Goal: Task Accomplishment & Management: Manage account settings

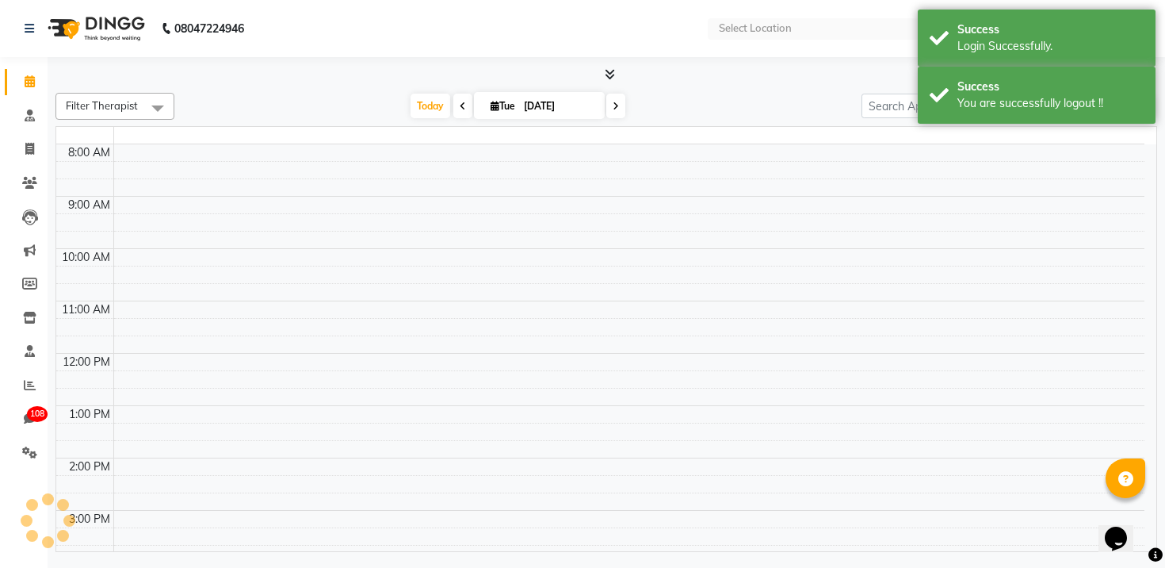
select select "en"
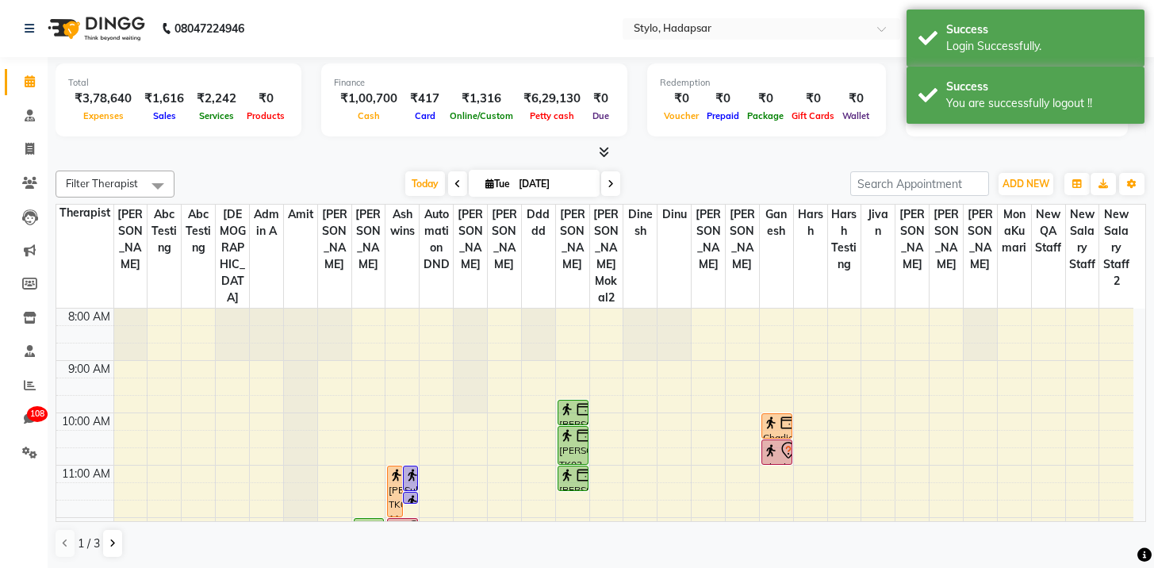
drag, startPoint x: 552, startPoint y: 11, endPoint x: 721, endPoint y: 46, distance: 172.4
click at [553, 13] on nav "08047224946 Select Location × Stylo, Hadapsar WhatsApp Status ✕ Status: Disconn…" at bounding box center [577, 28] width 1154 height 57
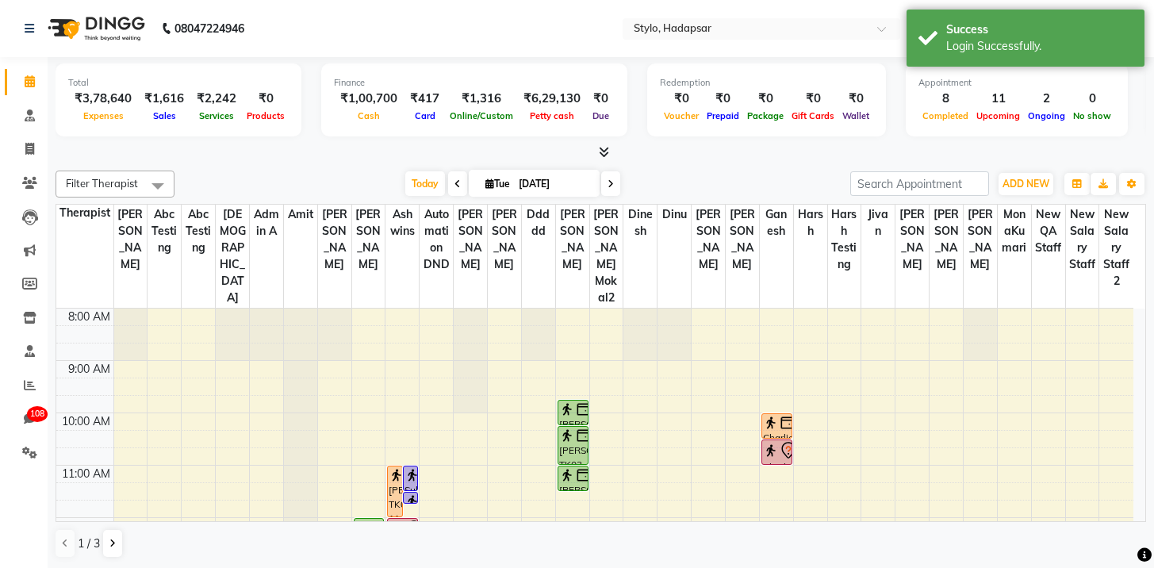
click at [724, 40] on nav "08047224946 Select Location × Stylo, Hadapsar WhatsApp Status ✕ Status: Disconn…" at bounding box center [577, 28] width 1154 height 57
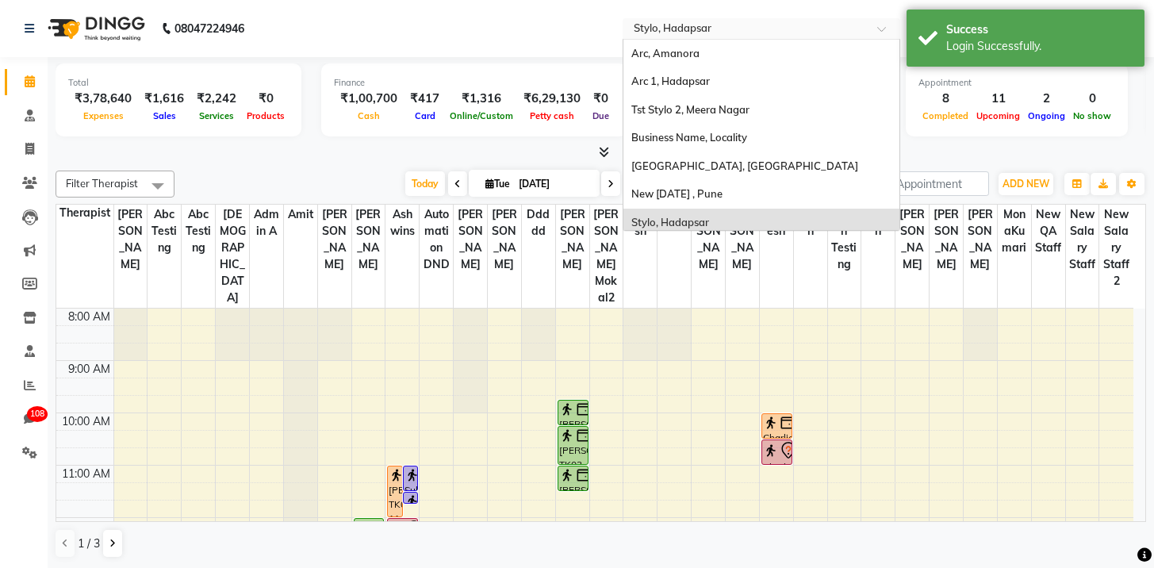
click at [726, 37] on div "Select Location × Stylo, Hadapsar" at bounding box center [760, 28] width 277 height 21
click at [733, 57] on div "Arc, Amanora" at bounding box center [761, 54] width 276 height 29
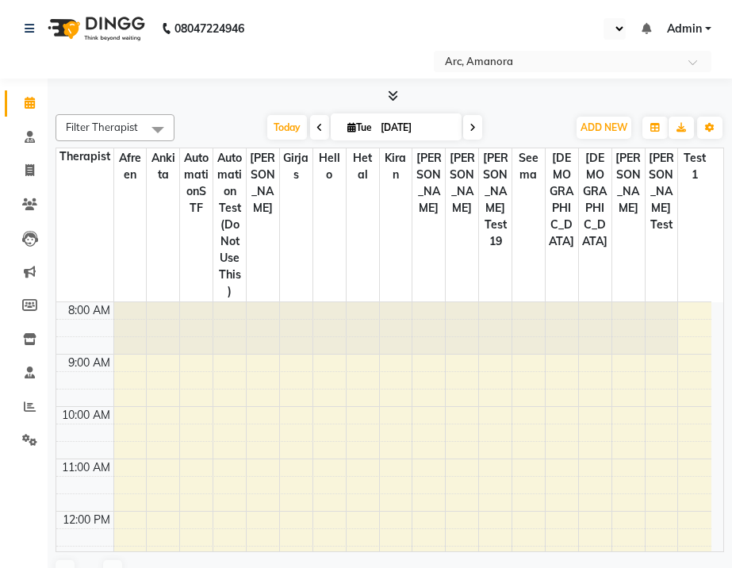
scroll to position [242, 0]
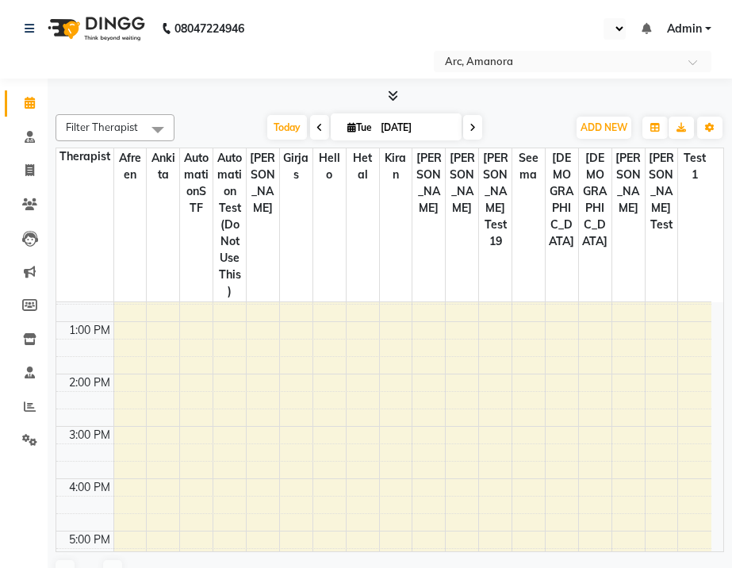
select select "en"
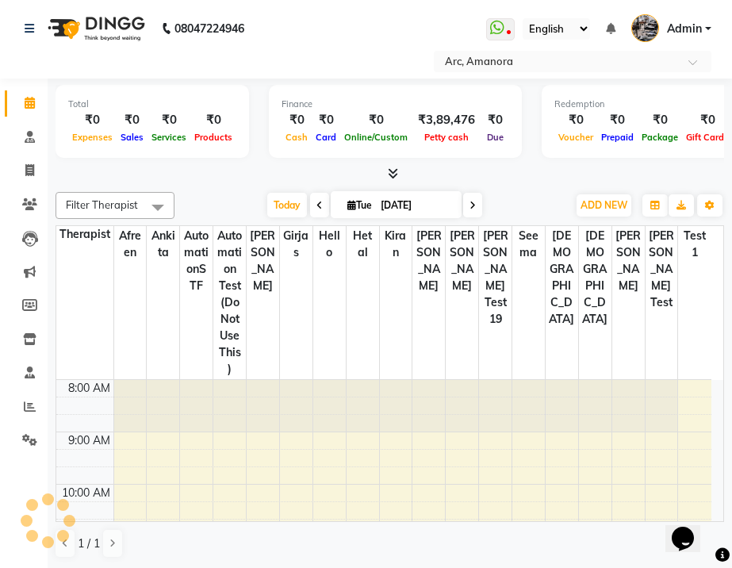
scroll to position [0, 0]
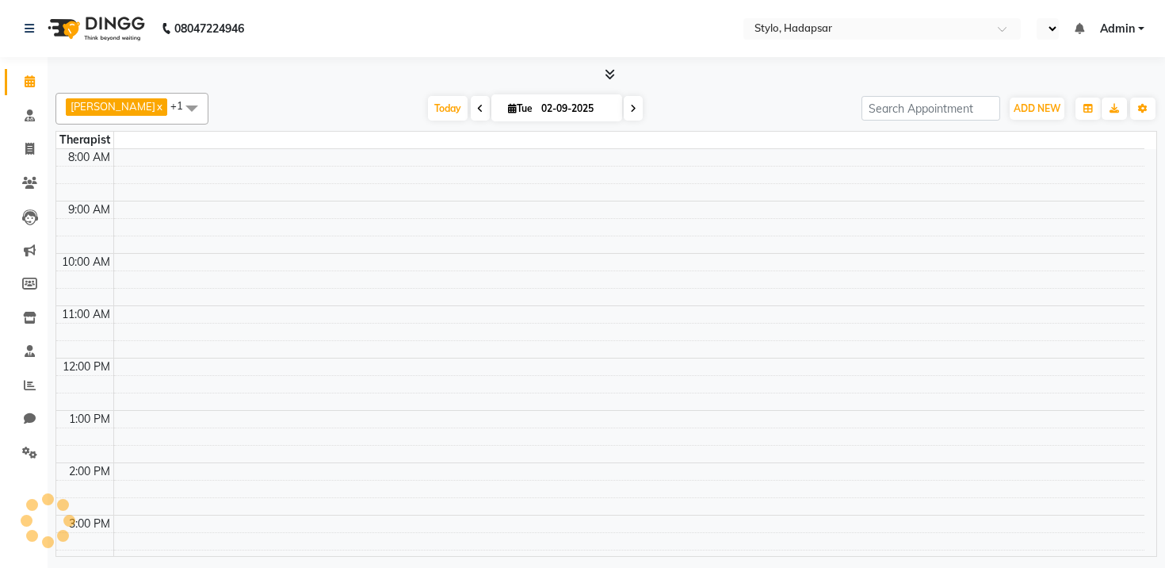
click at [25, 304] on li "Inventory" at bounding box center [24, 318] width 48 height 34
click at [25, 307] on link "Inventory" at bounding box center [24, 318] width 38 height 26
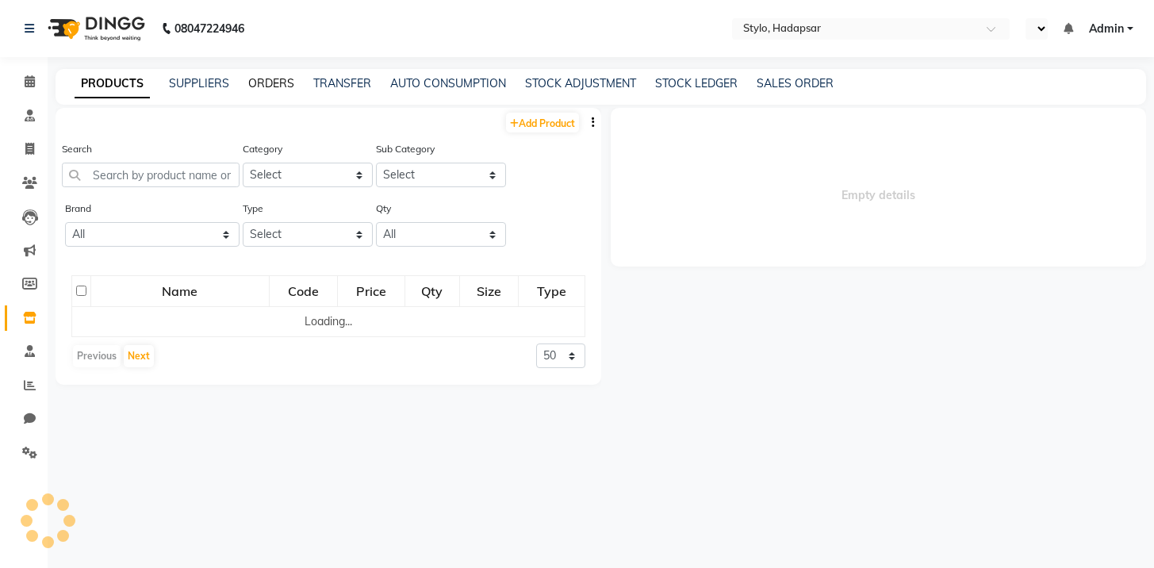
click at [277, 86] on link "ORDERS" at bounding box center [271, 83] width 46 height 14
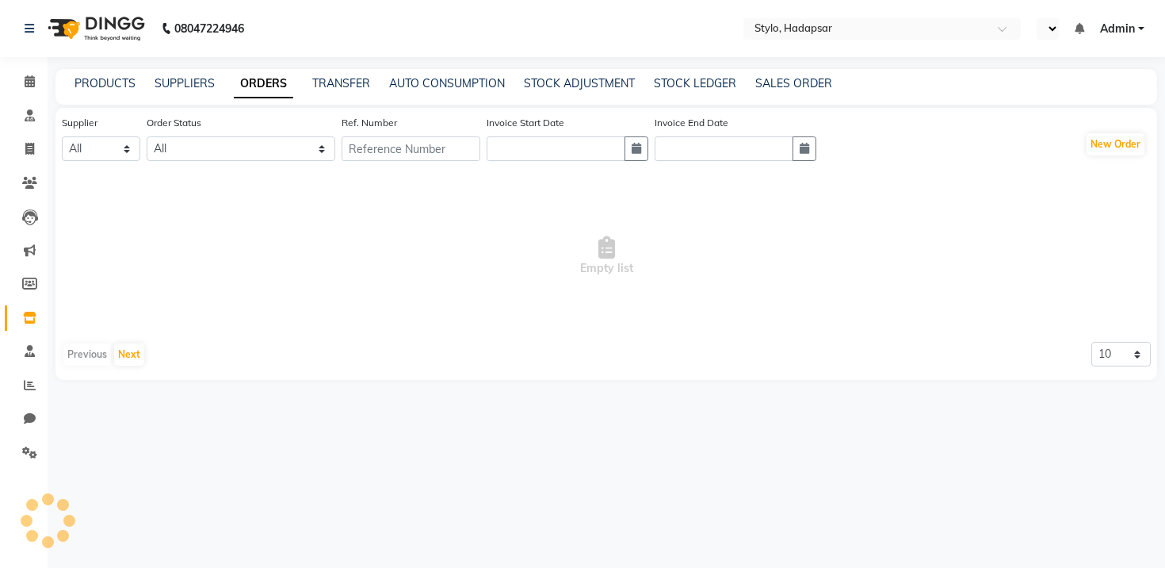
select select "en"
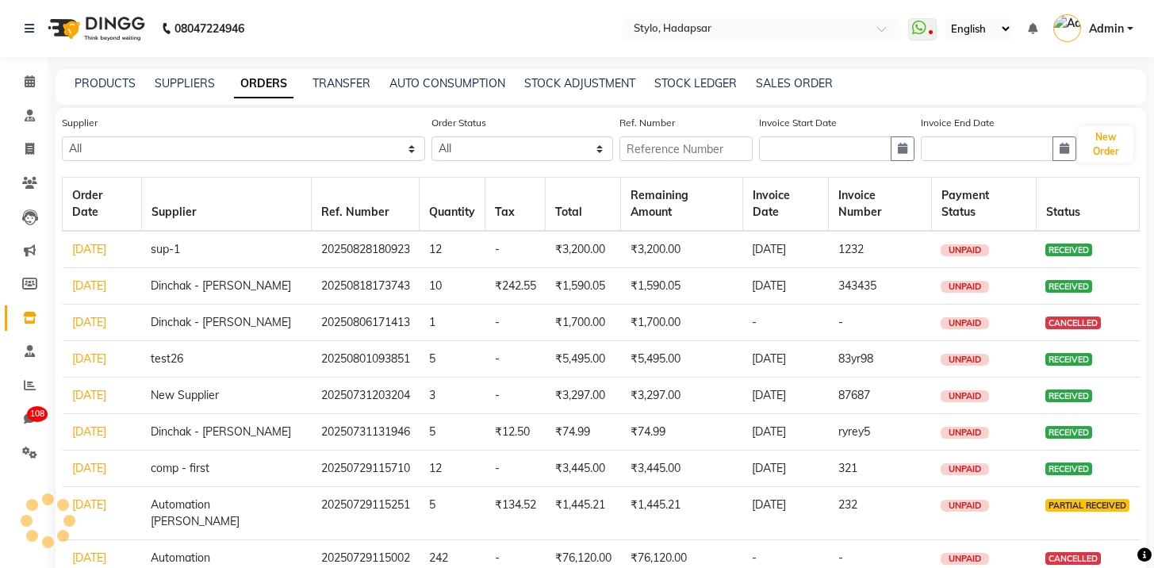
click at [101, 242] on link "Aug 28, 2025" at bounding box center [89, 249] width 34 height 14
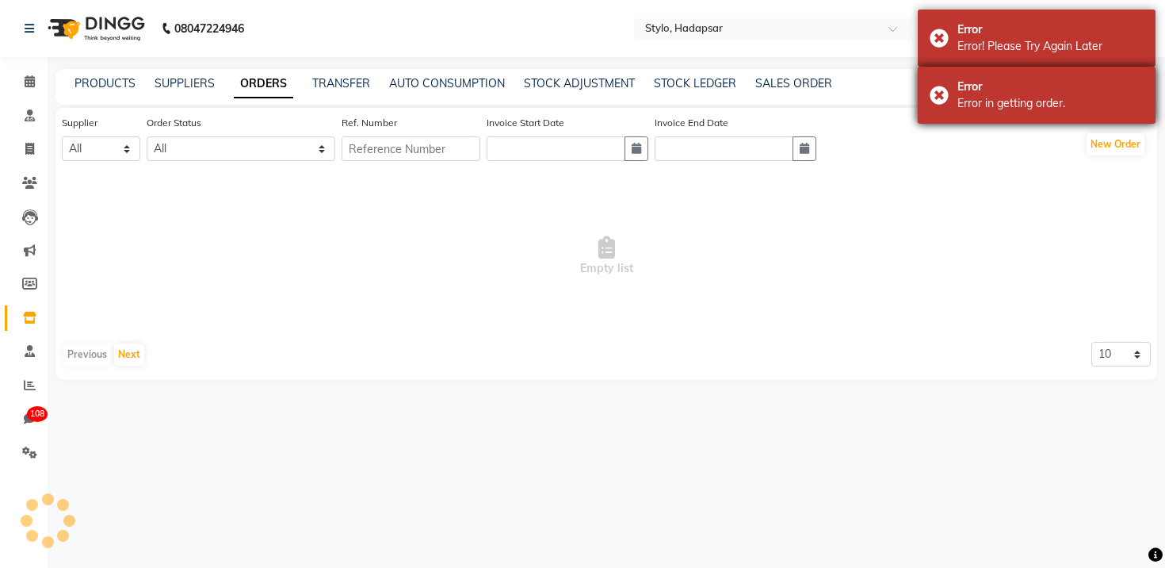
click at [962, 110] on div "Error in getting order." at bounding box center [1051, 103] width 186 height 17
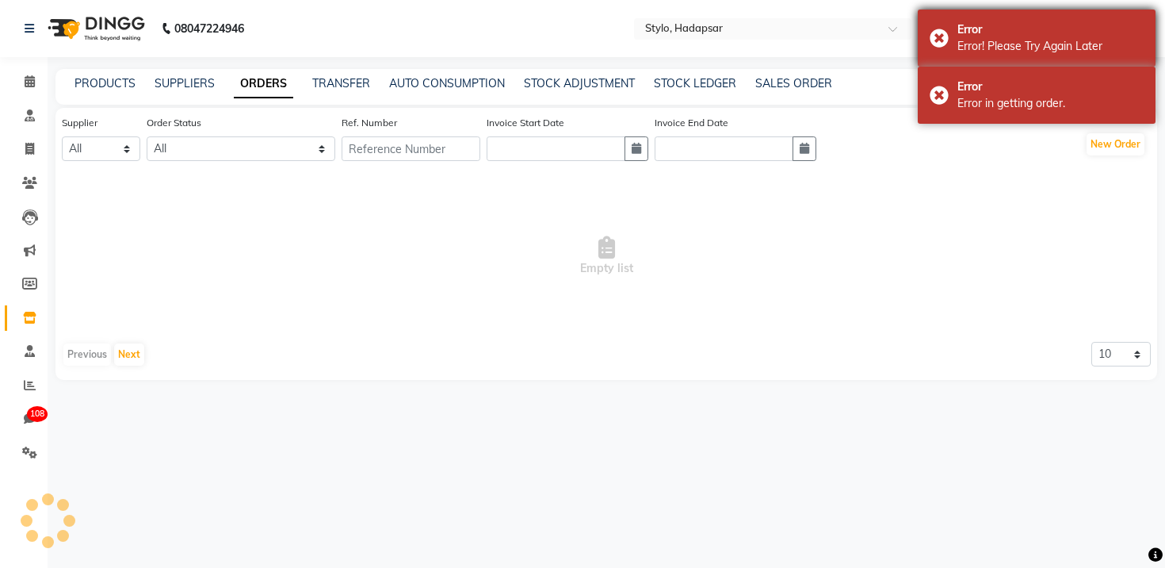
click at [1001, 33] on div "Error" at bounding box center [1051, 29] width 186 height 17
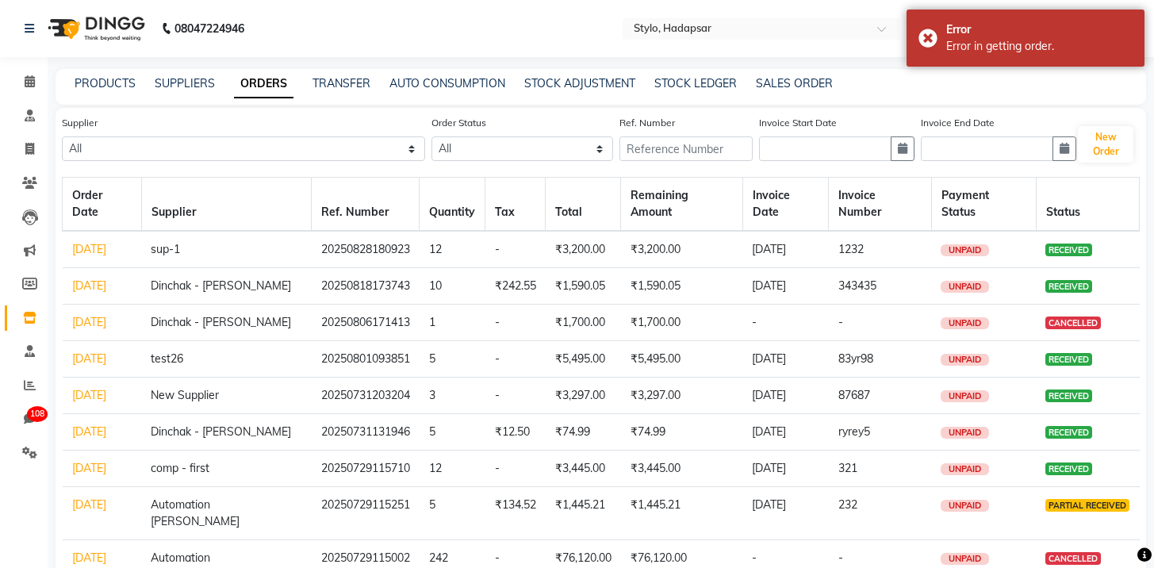
click at [106, 278] on link "Aug 18, 2025" at bounding box center [89, 285] width 34 height 14
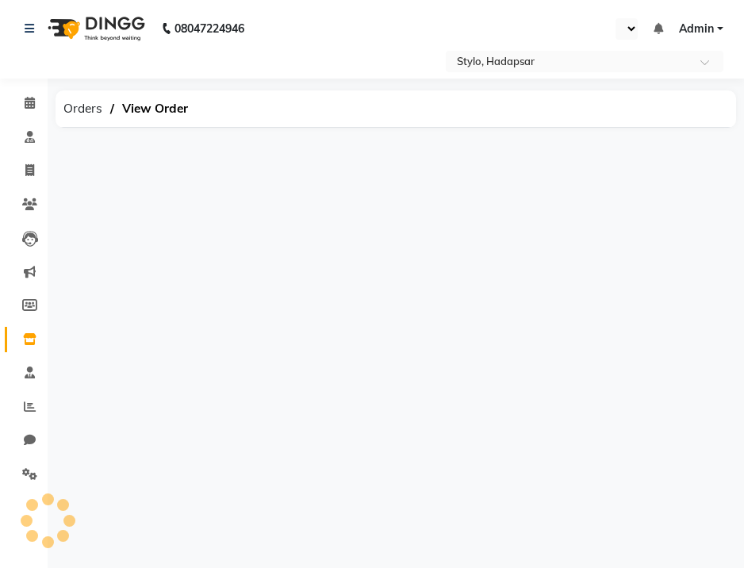
select select "en"
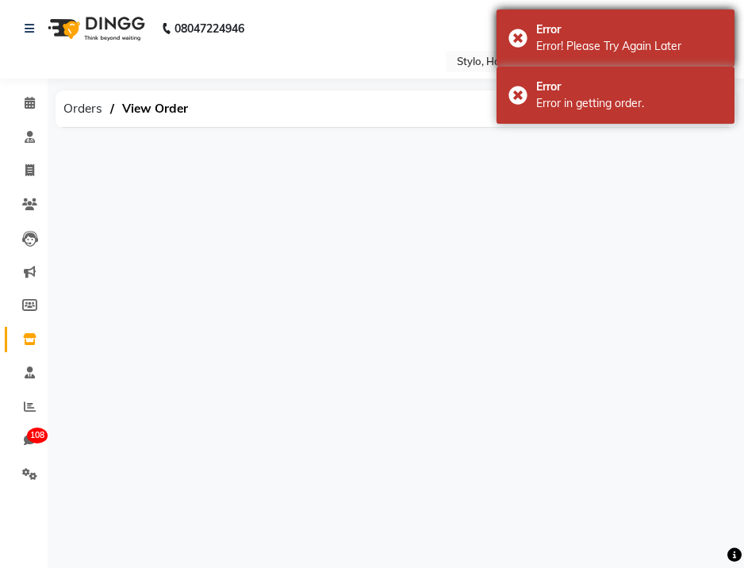
click at [644, 53] on div "Error! Please Try Again Later" at bounding box center [629, 46] width 186 height 17
click at [640, 72] on body "08047224946 Select Location × Stylo, Hadapsar WhatsApp Status ✕ Status: Disconn…" at bounding box center [372, 284] width 744 height 568
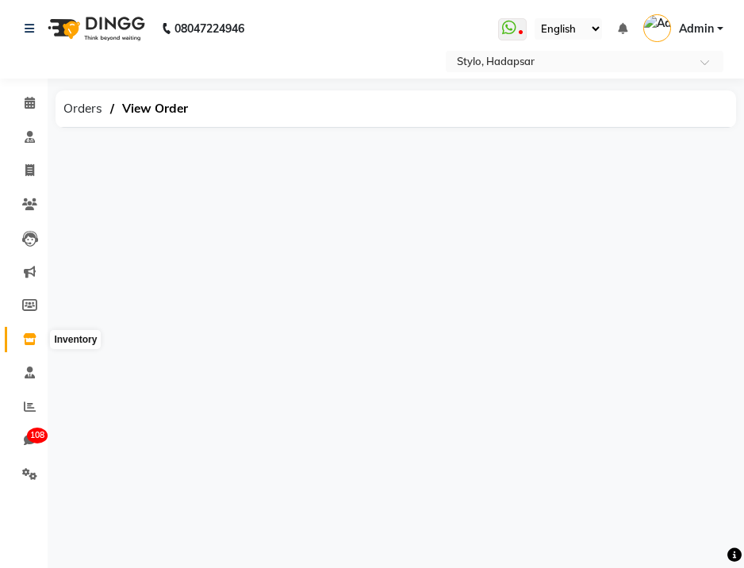
click at [33, 335] on icon at bounding box center [29, 339] width 13 height 12
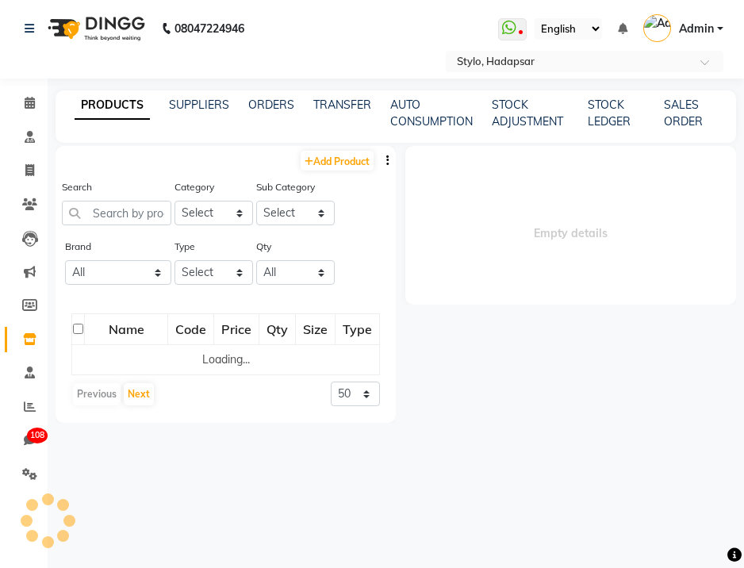
select select
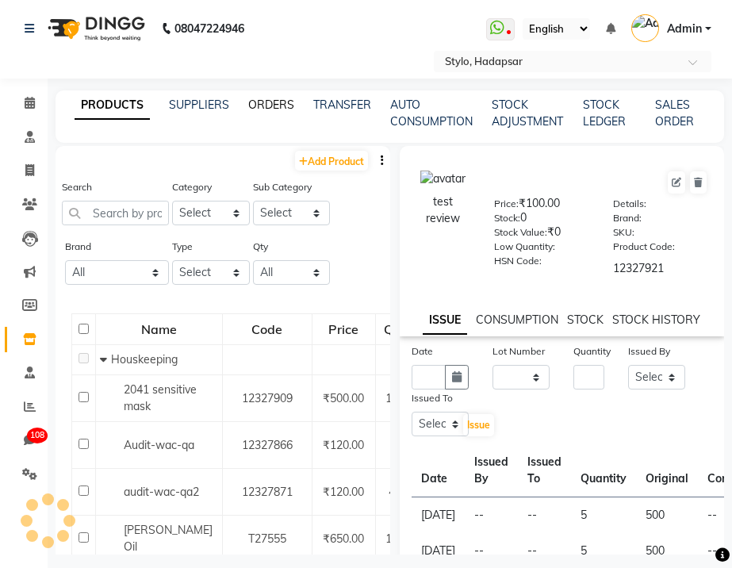
click at [258, 102] on link "ORDERS" at bounding box center [271, 105] width 46 height 14
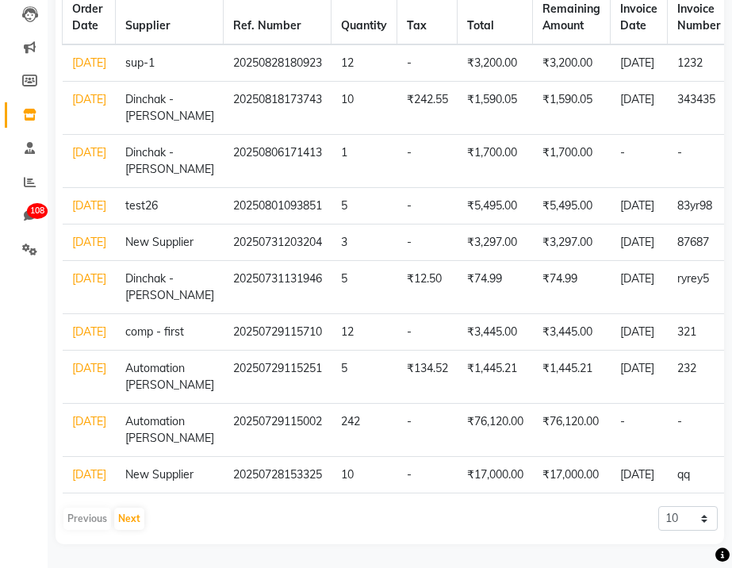
scroll to position [285, 0]
click at [84, 249] on link "Jul 31, 2025" at bounding box center [89, 242] width 34 height 14
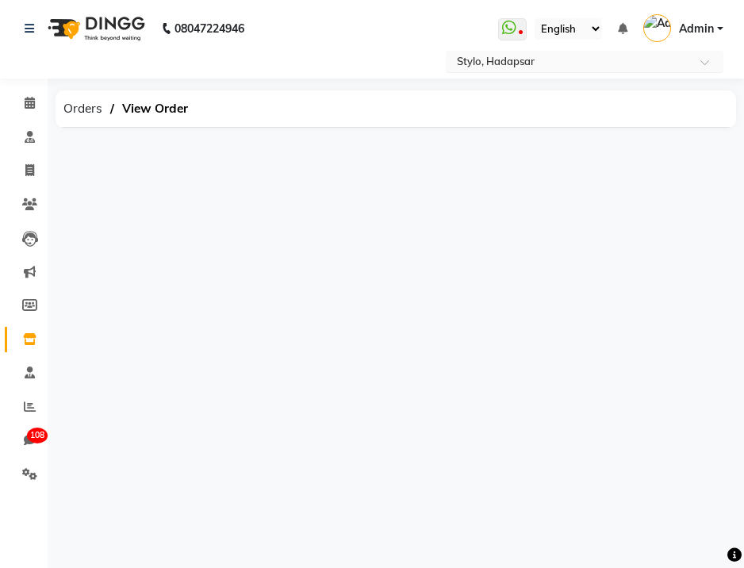
click at [550, 69] on input "text" at bounding box center [568, 63] width 230 height 16
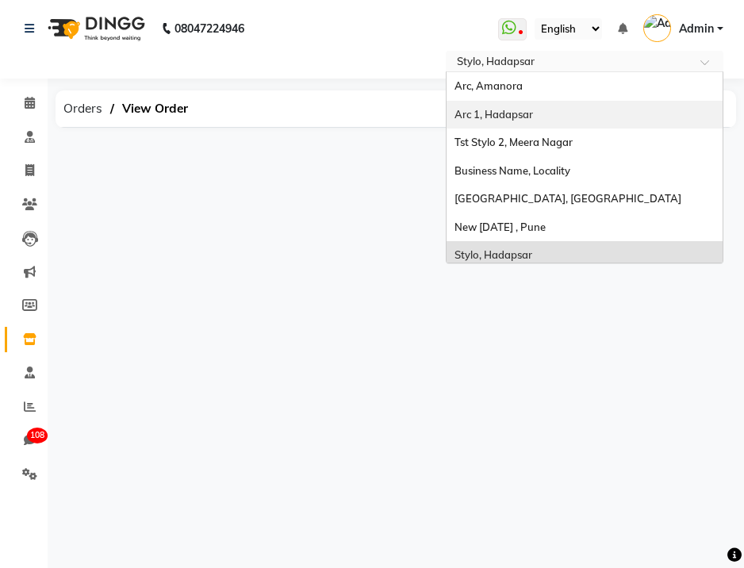
scroll to position [35, 0]
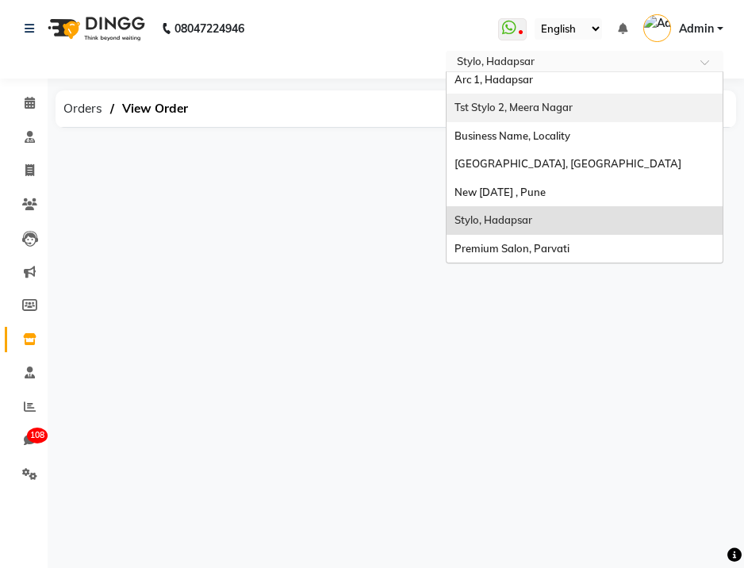
click at [511, 99] on div "Tst Stylo 2, Meera Nagar" at bounding box center [584, 108] width 276 height 29
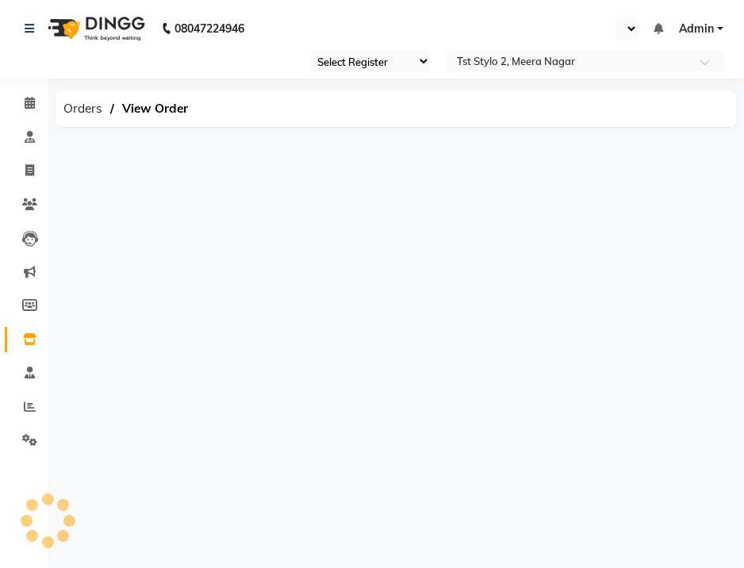
select select "en"
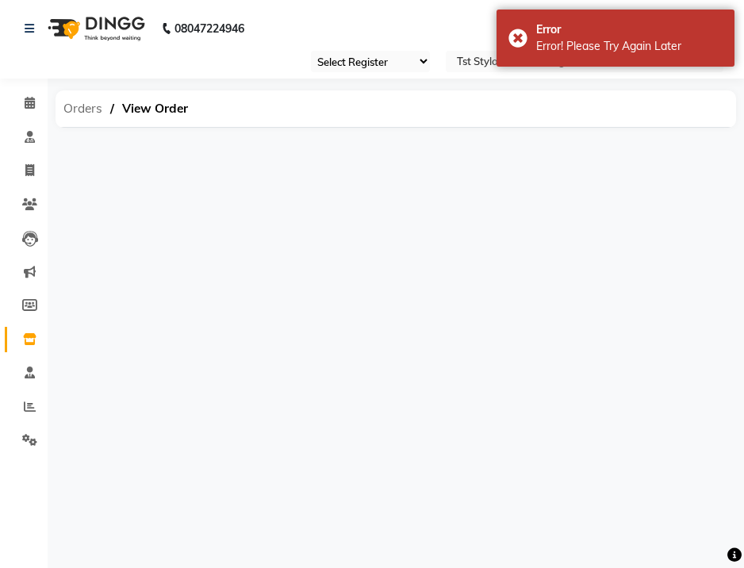
click at [98, 105] on span "Orders" at bounding box center [82, 108] width 55 height 29
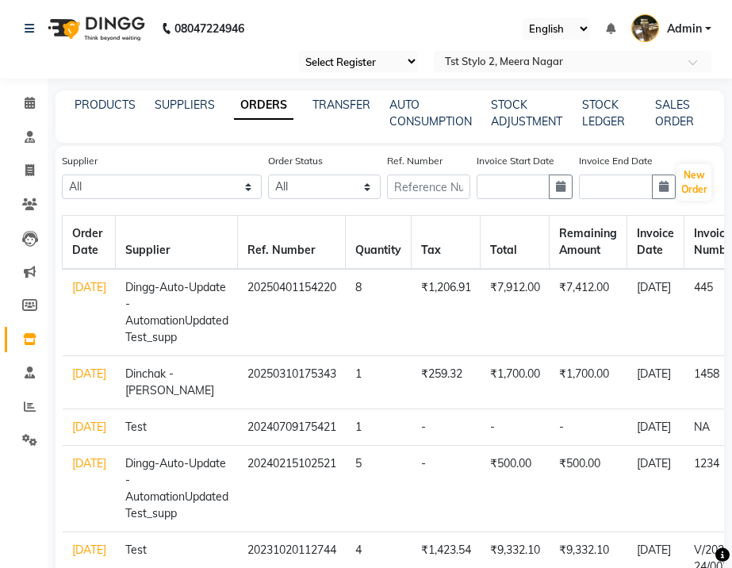
click at [83, 294] on link "[DATE]" at bounding box center [89, 287] width 34 height 14
